Goal: Find specific page/section: Find specific page/section

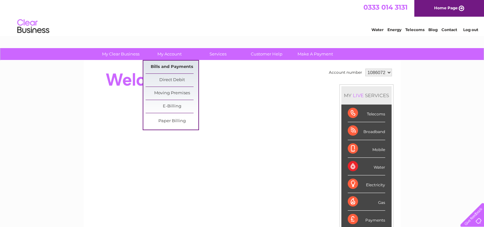
click at [170, 64] on link "Bills and Payments" at bounding box center [172, 66] width 53 height 13
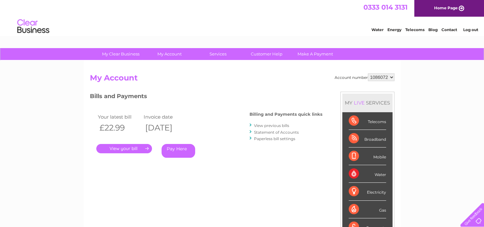
click at [133, 148] on link "." at bounding box center [124, 148] width 56 height 9
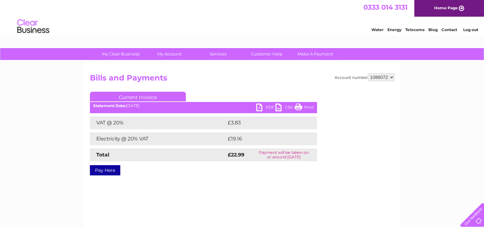
click at [268, 107] on link "PDF" at bounding box center [265, 107] width 19 height 9
